Goal: Information Seeking & Learning: Learn about a topic

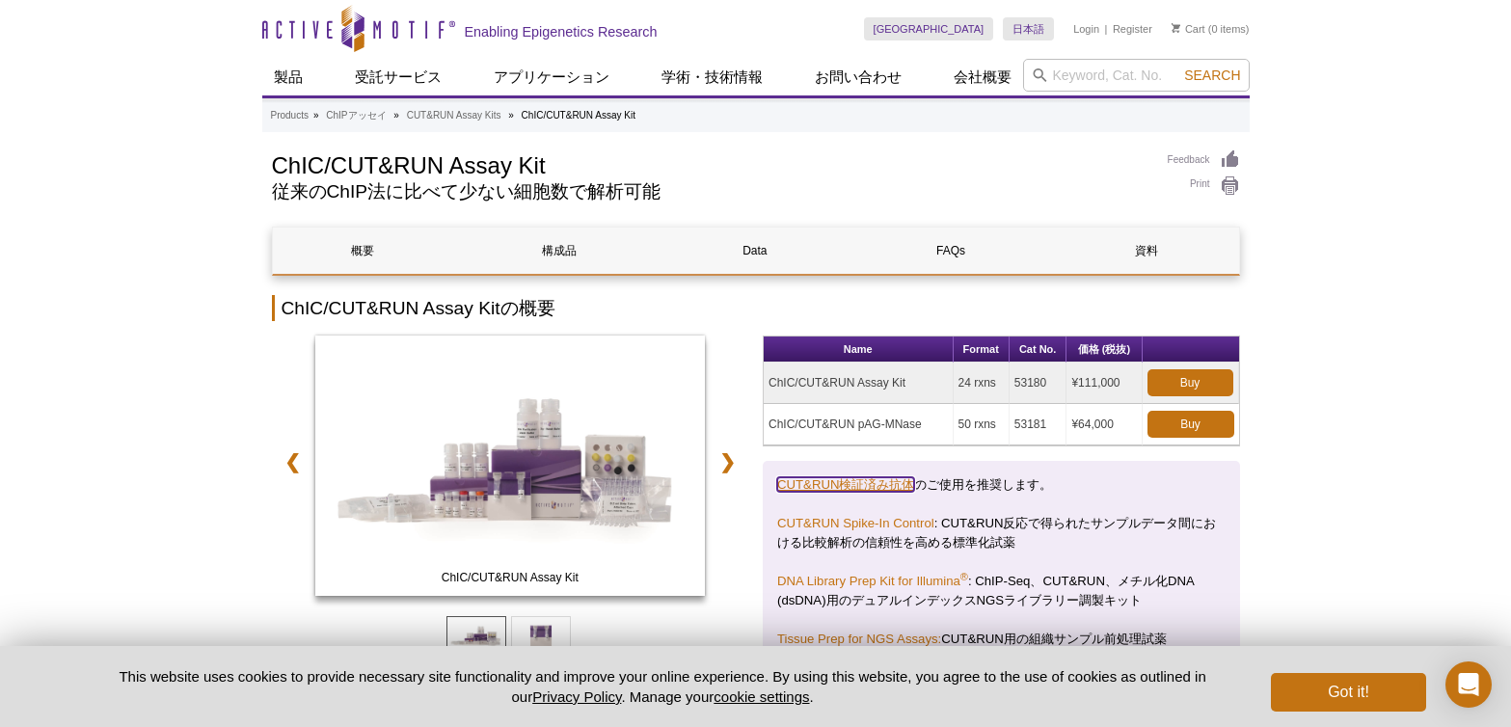
click at [835, 481] on link "CUT&RUN検証済み抗体" at bounding box center [845, 484] width 137 height 14
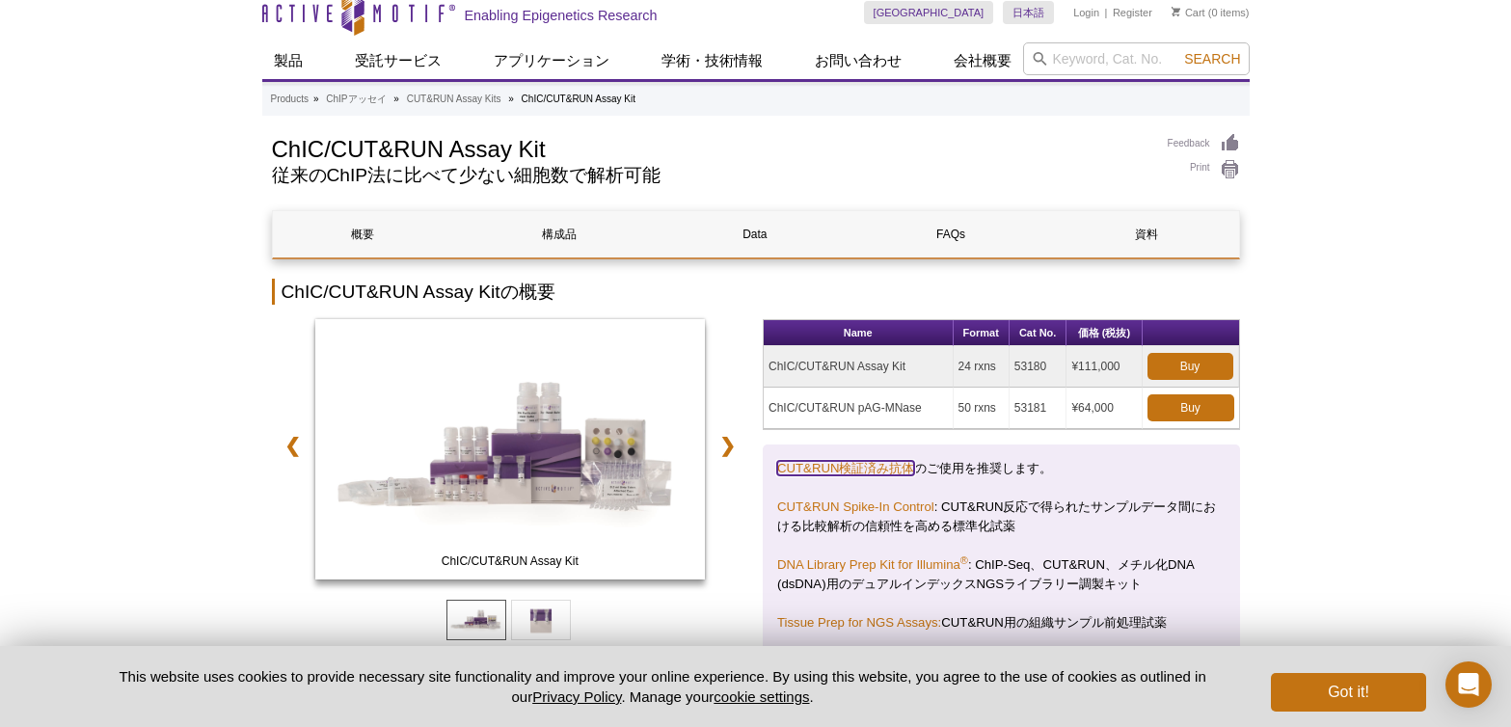
scroll to position [43, 0]
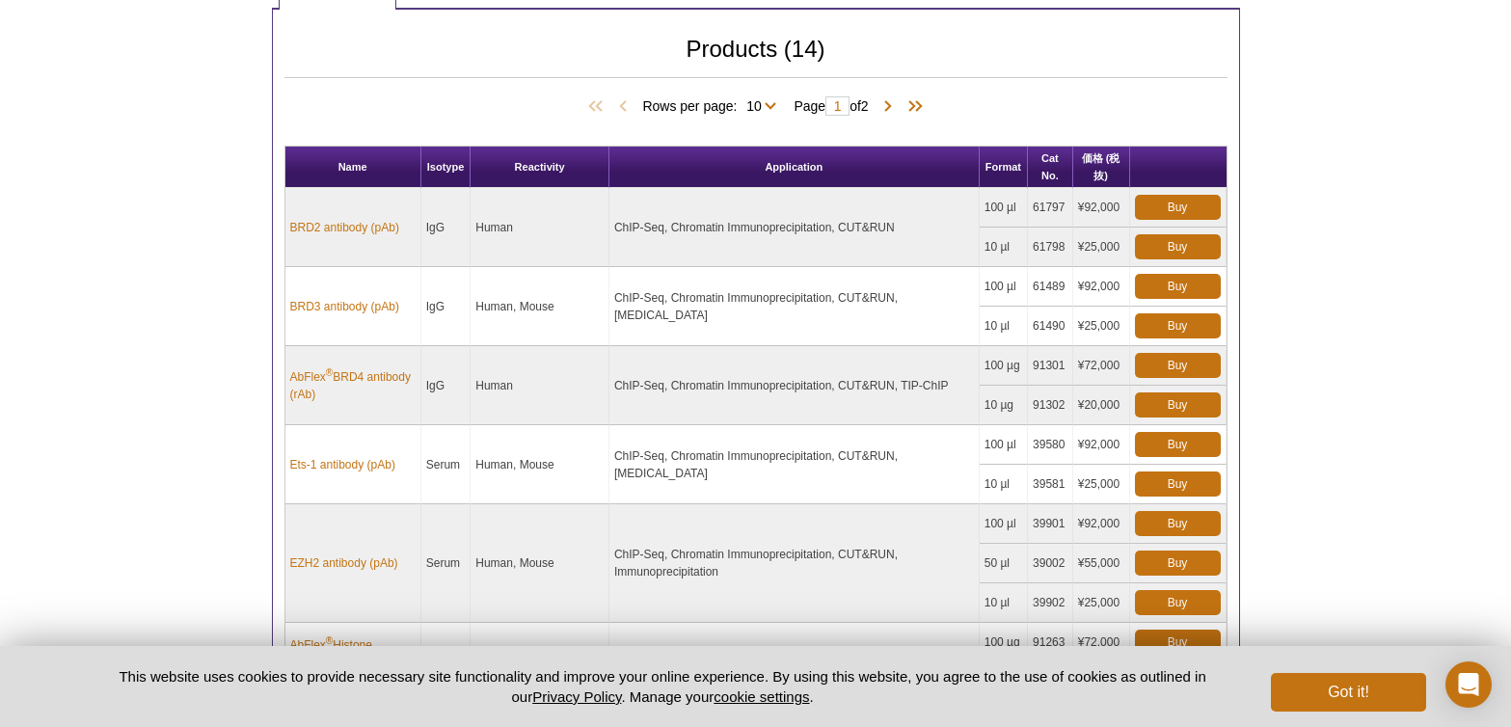
scroll to position [291, 0]
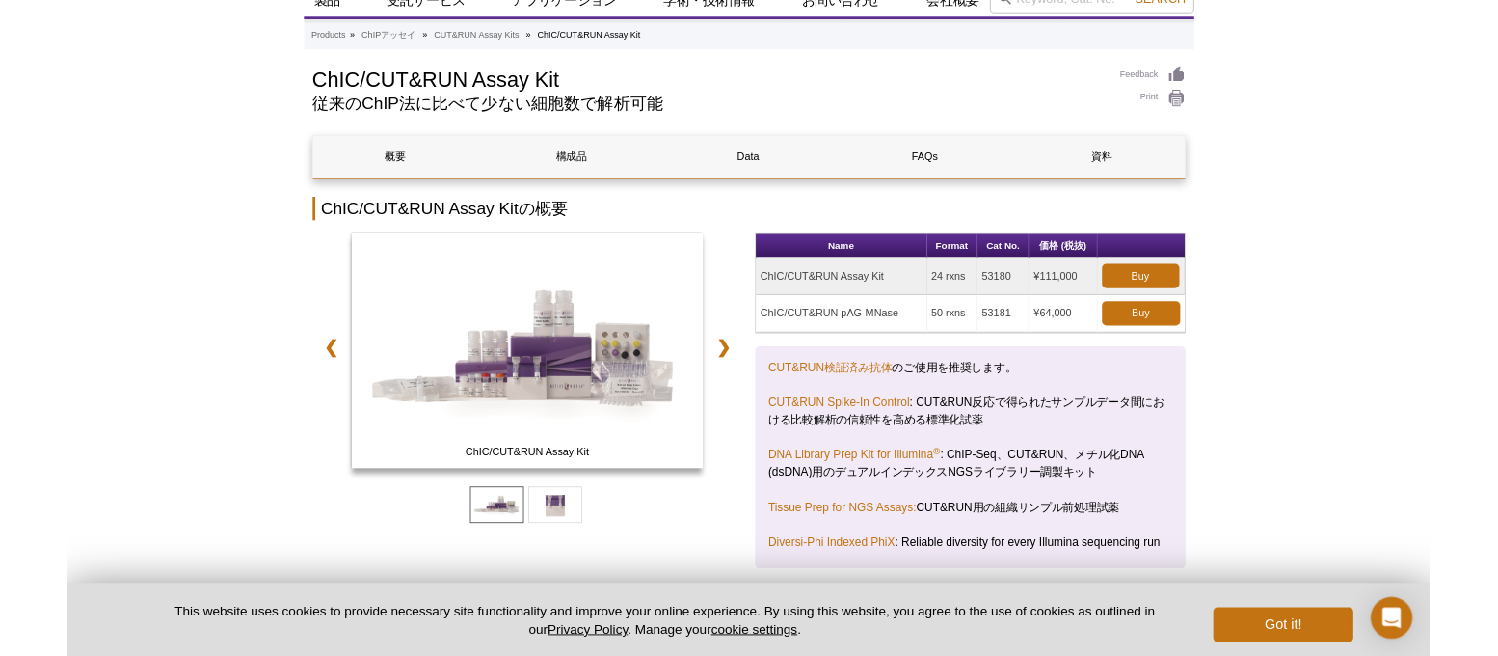
scroll to position [88, 0]
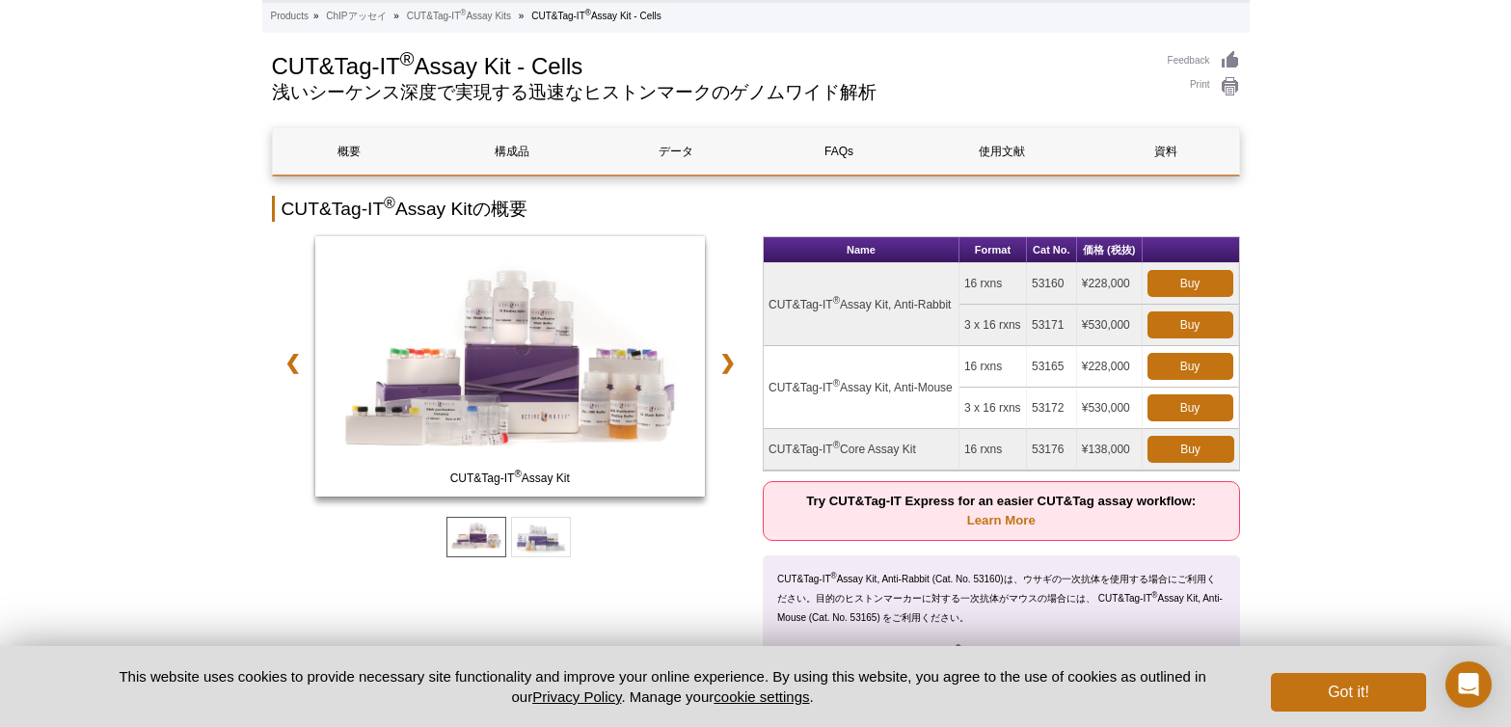
scroll to position [103, 0]
